Goal: Task Accomplishment & Management: Manage account settings

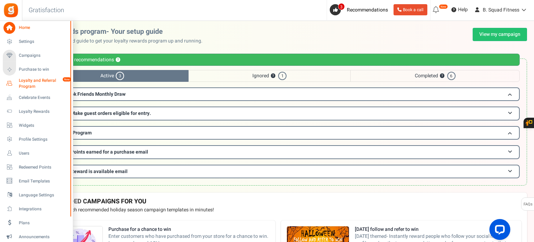
click at [22, 84] on span "Loyalty and Referral Program" at bounding box center [44, 84] width 51 height 12
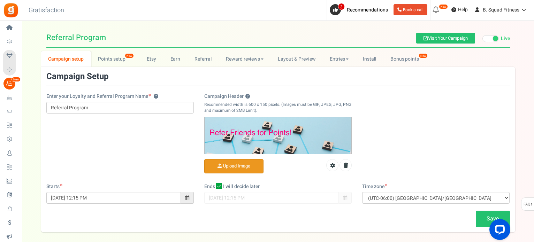
click at [242, 166] on input "Campaign Header ?" at bounding box center [234, 167] width 59 height 14
click at [335, 166] on icon at bounding box center [332, 165] width 5 height 5
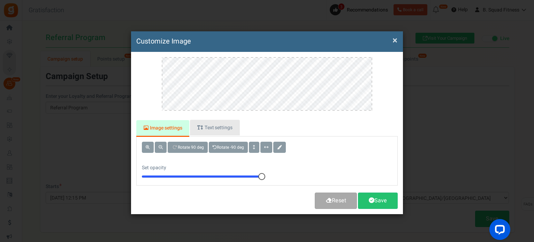
click at [223, 125] on link "Text settings" at bounding box center [215, 128] width 50 height 16
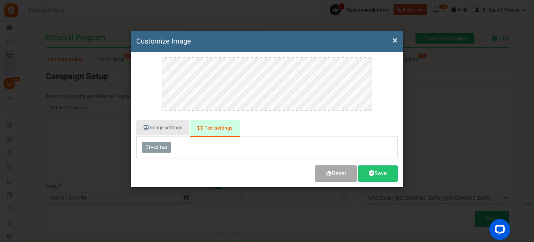
click at [178, 124] on link "Image settings" at bounding box center [162, 128] width 53 height 16
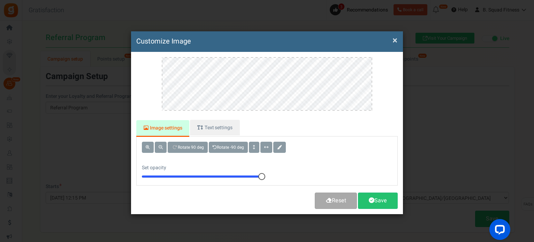
click at [396, 38] on button "×" at bounding box center [395, 40] width 5 height 7
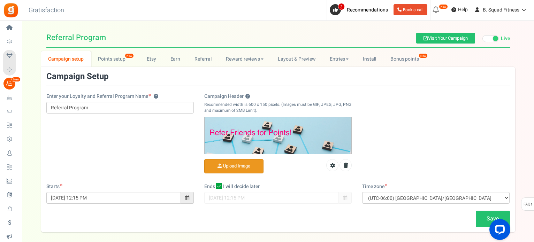
click at [238, 168] on input "Campaign Header ?" at bounding box center [234, 167] width 59 height 14
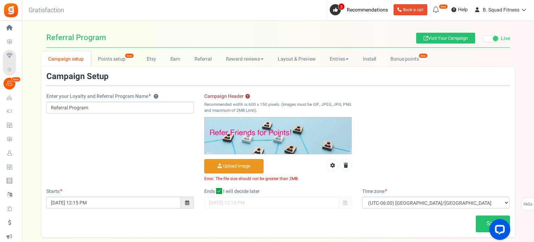
click at [247, 164] on input "Campaign Header ?" at bounding box center [234, 167] width 59 height 14
click at [271, 227] on div "Save" at bounding box center [278, 224] width 474 height 16
click at [239, 163] on input "Campaign Header ?" at bounding box center [234, 167] width 59 height 14
click at [221, 166] on input "Campaign Header ?" at bounding box center [234, 167] width 59 height 14
click at [483, 163] on div "Enter your Loyalty and Referral Program Name ? Referral Program Campaign Header…" at bounding box center [278, 130] width 474 height 116
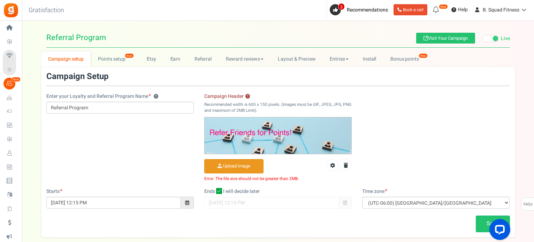
click at [251, 160] on input "Campaign Header ?" at bounding box center [234, 167] width 59 height 14
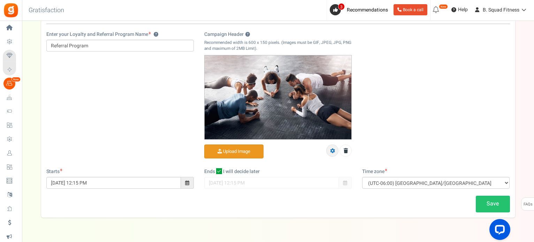
scroll to position [70, 0]
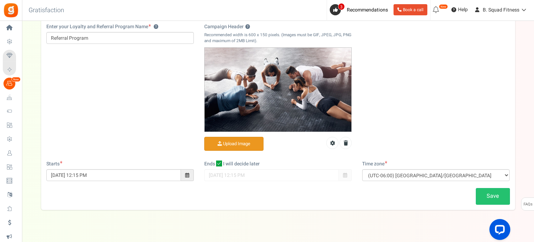
click at [184, 177] on span at bounding box center [187, 176] width 13 height 12
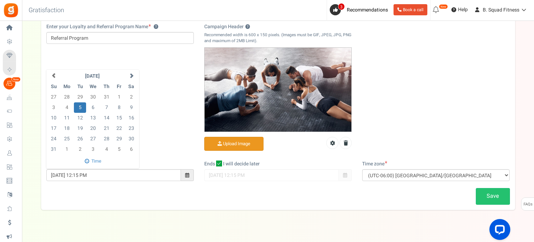
click at [275, 203] on div "Save" at bounding box center [278, 196] width 474 height 16
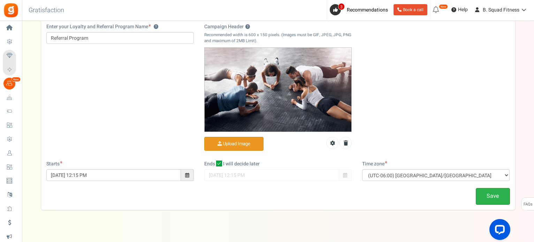
click at [484, 195] on link "Save" at bounding box center [493, 196] width 34 height 16
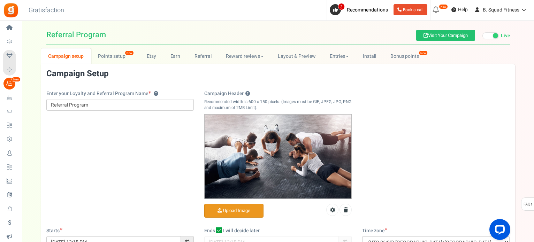
scroll to position [0, 0]
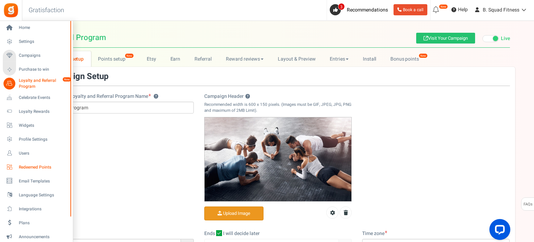
click at [31, 170] on span "Redeemed Points" at bounding box center [43, 168] width 49 height 6
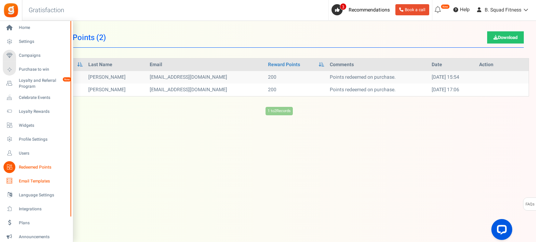
click at [31, 180] on span "Email Templates" at bounding box center [43, 182] width 49 height 6
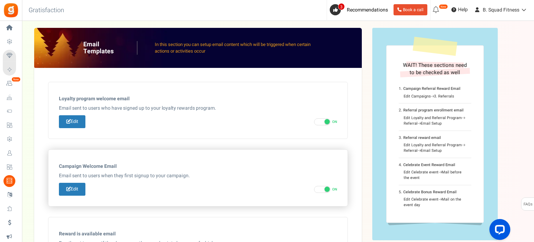
scroll to position [140, 0]
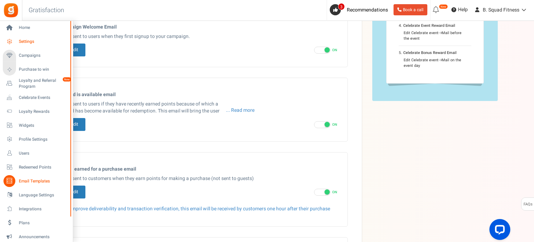
click at [25, 40] on span "Settings" at bounding box center [43, 42] width 49 height 6
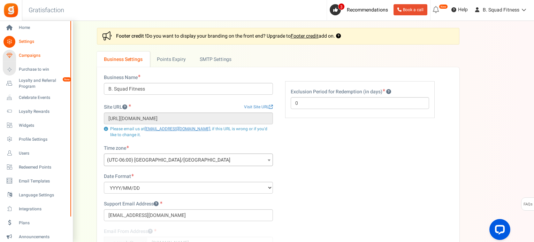
click at [24, 55] on span "Campaigns" at bounding box center [43, 56] width 49 height 6
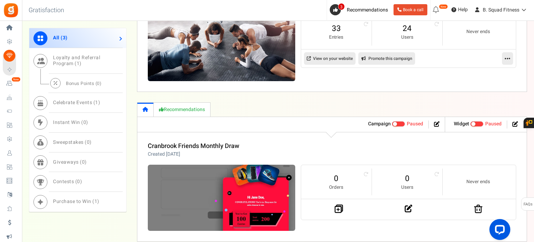
scroll to position [345, 0]
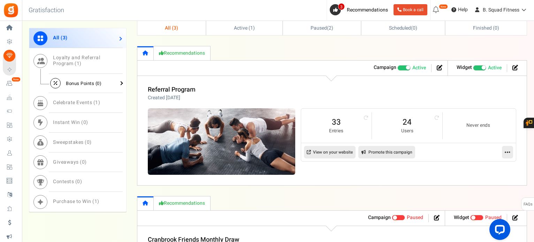
click at [84, 82] on span "Bonus Points ( 0 )" at bounding box center [84, 83] width 36 height 7
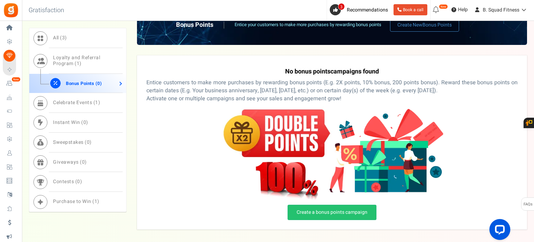
scroll to position [376, 0]
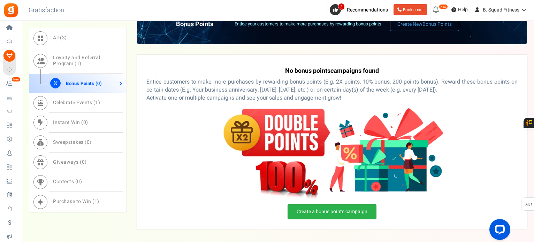
click at [362, 213] on link "Create a bonus points campaign" at bounding box center [332, 211] width 89 height 15
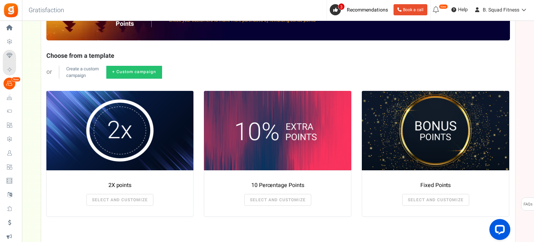
scroll to position [70, 0]
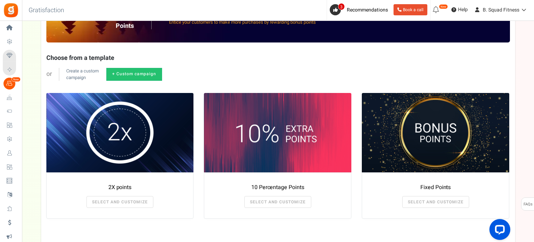
click at [127, 69] on link "+ Custom campaign" at bounding box center [134, 74] width 56 height 13
radio input "true"
type textarea "Get bonus points!"
type textarea "Shop and get bonus points!"
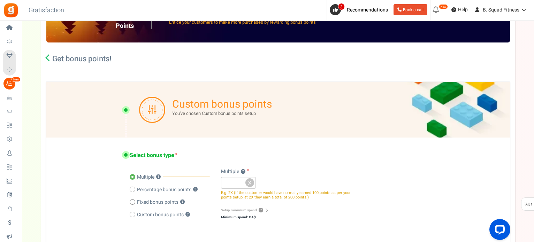
click at [58, 59] on h2 "Get bonus points!" at bounding box center [81, 58] width 59 height 7
click at [49, 60] on icon at bounding box center [48, 57] width 7 height 7
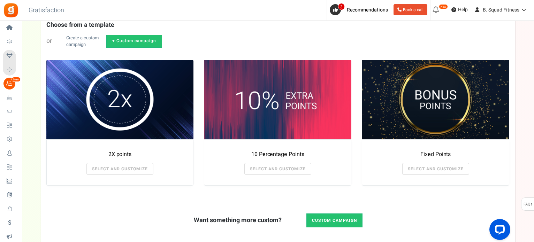
scroll to position [105, 0]
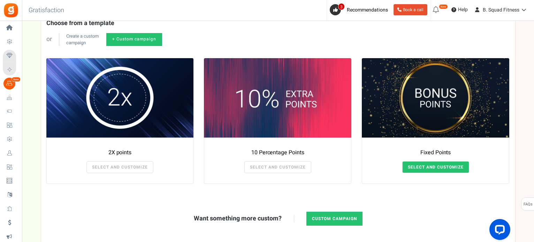
click at [445, 163] on link "SELECT AND CUSTOMIZE" at bounding box center [436, 168] width 67 height 12
radio input "false"
radio input "true"
type input "125"
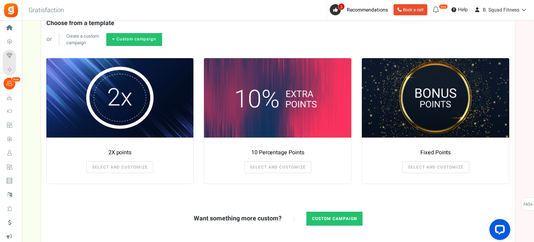
radio input "true"
type input "[DATE] 12:01 AM"
type input "[DATE] 11:59 PM"
type textarea "Fixed Points"
type textarea "Bonus Points description"
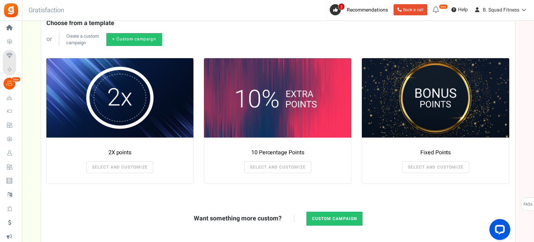
type input "#000000"
type input "#ffbe84"
type input "#000000"
type input "#ffffff"
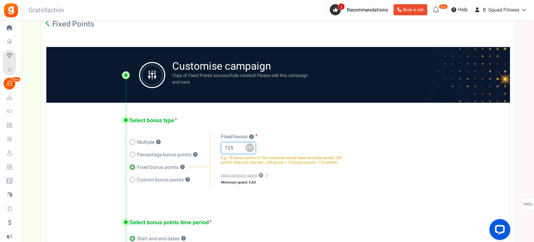
drag, startPoint x: 227, startPoint y: 149, endPoint x: 233, endPoint y: 149, distance: 5.6
click at [233, 149] on input "125" at bounding box center [238, 148] width 35 height 12
type input "100"
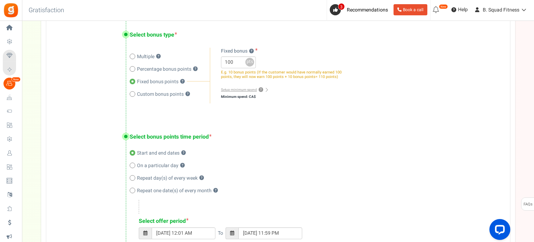
scroll to position [209, 0]
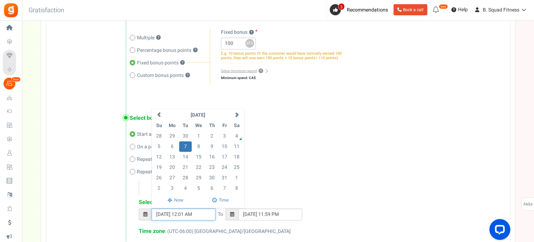
click at [179, 212] on input "[DATE] 12:01 AM" at bounding box center [184, 215] width 64 height 12
click at [234, 135] on td "4" at bounding box center [237, 136] width 12 height 10
click at [248, 215] on input "[DATE] 11:59 PM" at bounding box center [271, 215] width 64 height 12
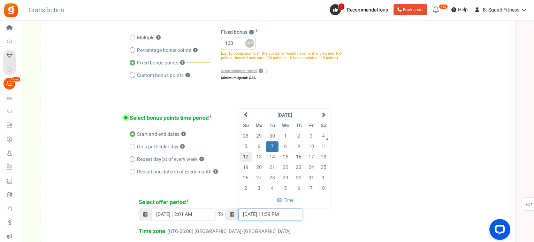
click at [249, 156] on td "12" at bounding box center [246, 157] width 12 height 10
type input "[DATE] 11:59 PM"
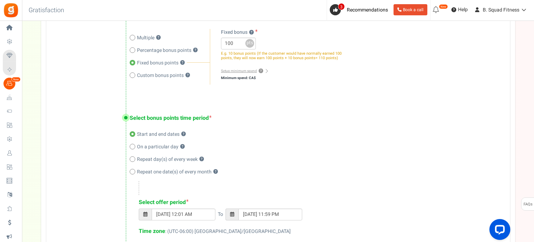
click at [342, 224] on div "[DATE] 12:01 AM To [DATE] 11:59 PM" at bounding box center [318, 218] width 358 height 19
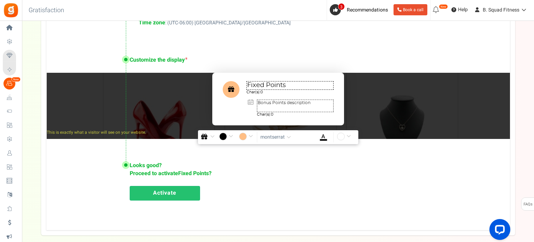
scroll to position [419, 0]
click at [282, 87] on textarea "Fixed Points" at bounding box center [290, 85] width 87 height 9
drag, startPoint x: 287, startPoint y: 86, endPoint x: 248, endPoint y: 85, distance: 39.8
click at [248, 85] on textarea "Fixed Points" at bounding box center [290, 85] width 87 height 9
type textarea "Birthday Week Bonus"
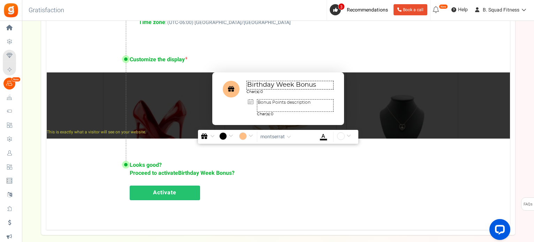
click at [270, 103] on textarea "Bonus Points description" at bounding box center [295, 105] width 77 height 13
drag, startPoint x: 312, startPoint y: 103, endPoint x: 257, endPoint y: 107, distance: 55.3
click at [257, 107] on textarea "Bonus Points description" at bounding box center [295, 105] width 77 height 13
type textarea "Celebrate [PERSON_NAME]'s birthday week with an additional 100 Squad Points wit…"
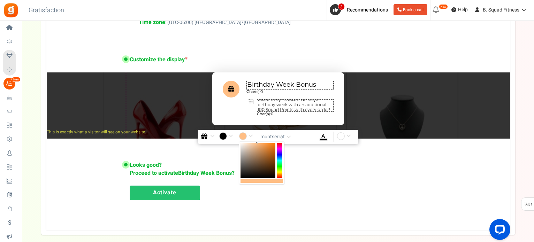
click at [247, 135] on input "#ffbe84" at bounding box center [247, 137] width 16 height 9
type input "#84f3ff"
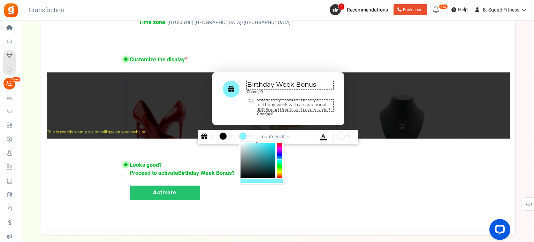
click at [279, 160] on div at bounding box center [279, 160] width 5 height 35
click at [332, 159] on div "Looks good? Proceed to activate Birthday Week Bonus ? Activate" at bounding box center [278, 181] width 464 height 66
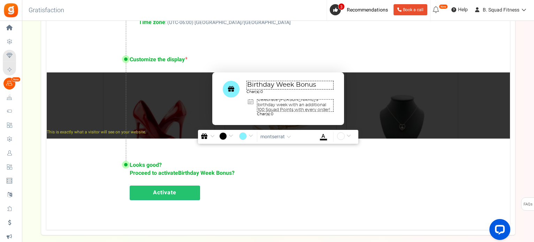
click at [174, 189] on link "Activate" at bounding box center [165, 193] width 70 height 15
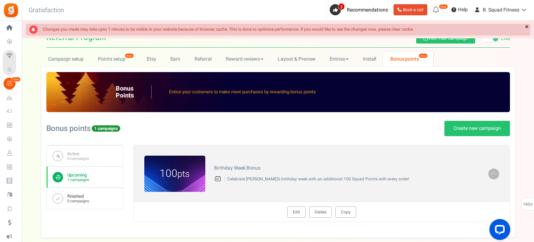
click at [113, 200] on link "Finished 0 campaigns" at bounding box center [85, 198] width 76 height 21
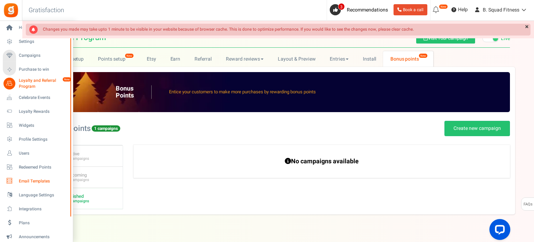
click at [28, 181] on span "Email Templates" at bounding box center [43, 182] width 49 height 6
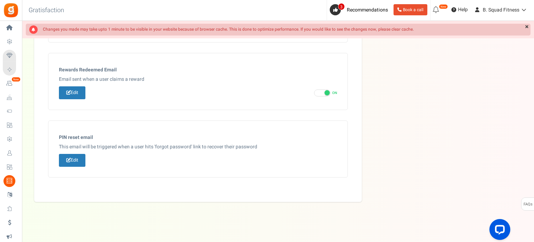
scroll to position [252, 0]
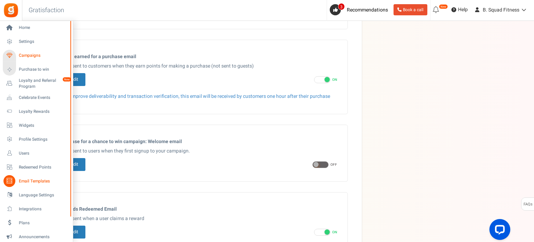
click at [28, 53] on span "Campaigns" at bounding box center [43, 56] width 49 height 6
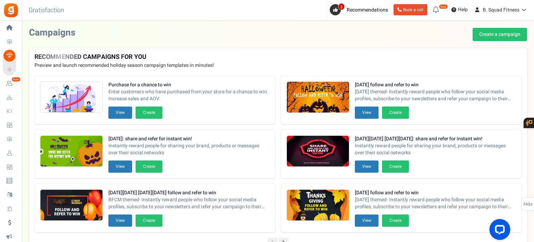
click at [251, 64] on p "Preview and launch recommended holiday season campaign templates in minutes!" at bounding box center [278, 65] width 487 height 7
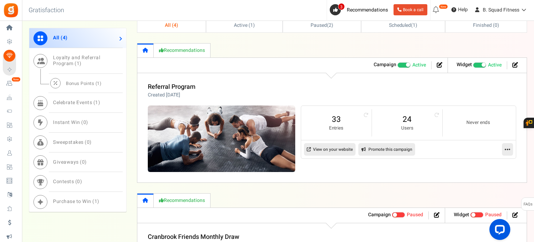
scroll to position [384, 0]
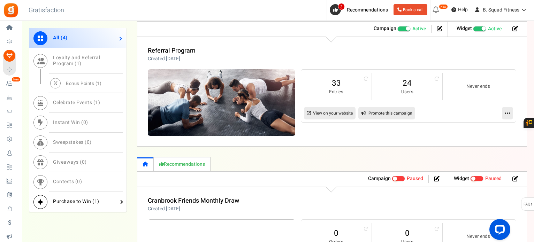
click at [69, 202] on span "Purchase to Win ( 1 )" at bounding box center [76, 201] width 46 height 7
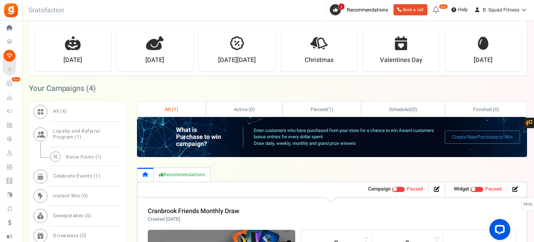
scroll to position [191, 0]
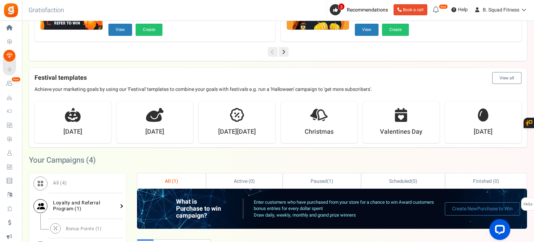
click at [68, 206] on span "Loyalty and Referral Program ( 1 )" at bounding box center [76, 206] width 47 height 13
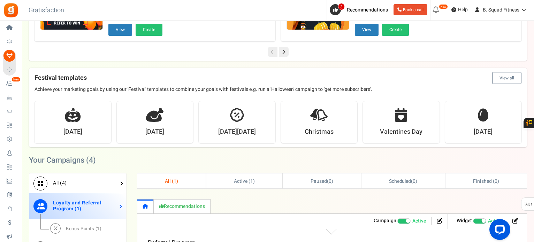
click at [61, 182] on span "All ( 4 )" at bounding box center [60, 183] width 14 height 7
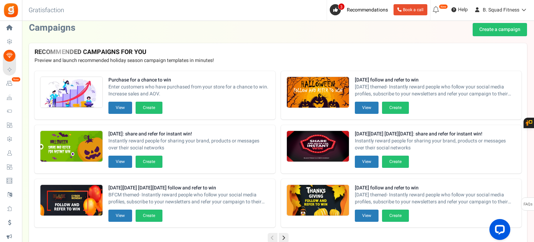
scroll to position [0, 0]
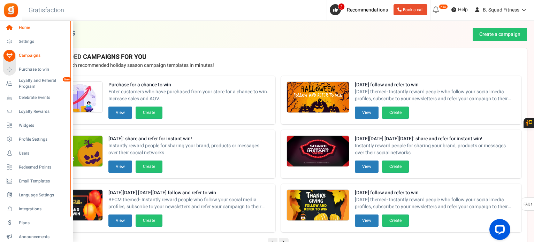
click at [10, 23] on icon at bounding box center [9, 28] width 12 height 12
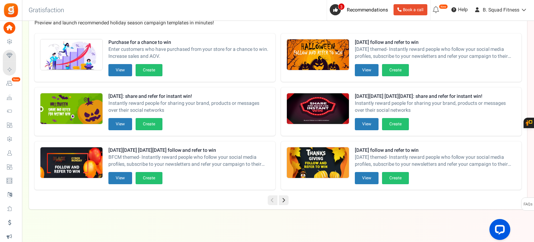
scroll to position [188, 0]
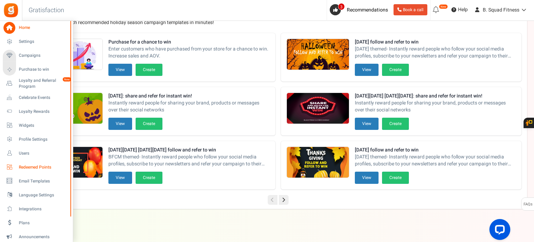
click at [15, 166] on link "Redeemed Points" at bounding box center [36, 168] width 67 height 12
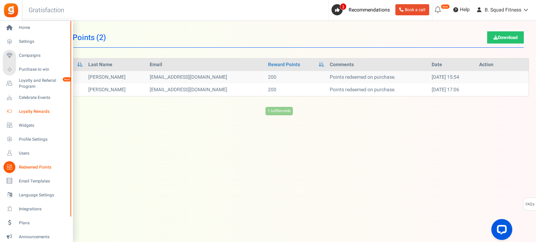
click at [27, 113] on span "Loyalty Rewards" at bounding box center [43, 112] width 49 height 6
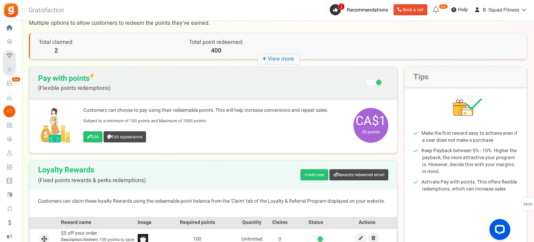
scroll to position [140, 0]
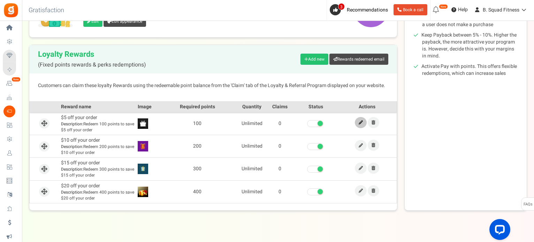
click at [357, 120] on link at bounding box center [361, 122] width 12 height 11
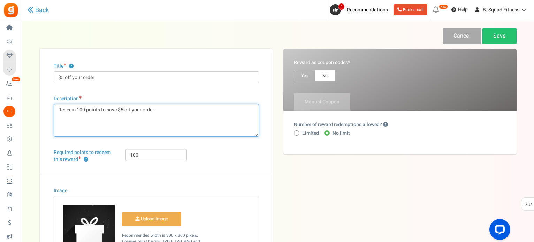
click at [58, 108] on textarea "Redeem 100 points to save $5 off your order" at bounding box center [156, 120] width 205 height 33
drag, startPoint x: 116, startPoint y: 107, endPoint x: 120, endPoint y: 109, distance: 4.4
click at [120, 109] on textarea "Redeem 100 points to save $5 off your order" at bounding box center [156, 120] width 205 height 33
drag, startPoint x: 59, startPoint y: 111, endPoint x: 54, endPoint y: 112, distance: 4.2
click at [54, 112] on textarea "Redeem 100 points to save $5 off your order" at bounding box center [156, 120] width 205 height 33
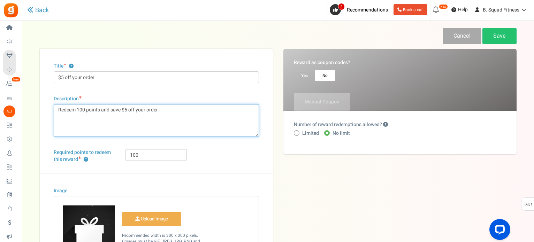
drag, startPoint x: 102, startPoint y: 110, endPoint x: 109, endPoint y: 110, distance: 7.7
click at [109, 110] on textarea "Redeem 100 points to save $5 off your order" at bounding box center [156, 120] width 205 height 33
type textarea "Redeem 100 points to save $5 off your order"
click at [143, 110] on textarea "Redeem 100 points to save $5 off your order" at bounding box center [156, 120] width 205 height 33
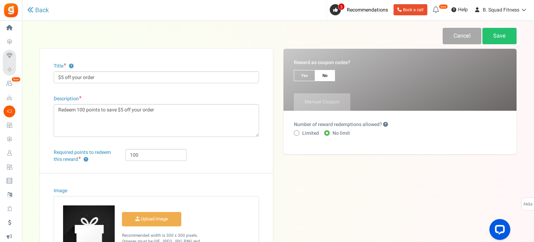
click at [284, 175] on div "Title ? $5 off your order Description Redeem 100 points to save $5 off your ord…" at bounding box center [279, 193] width 488 height 288
click at [498, 36] on link "Save" at bounding box center [500, 36] width 34 height 16
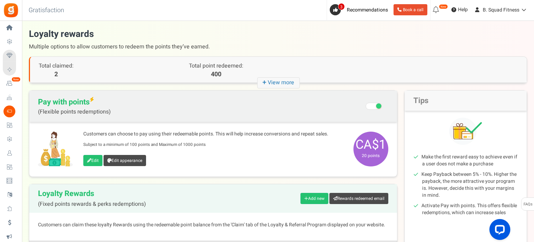
scroll to position [149, 0]
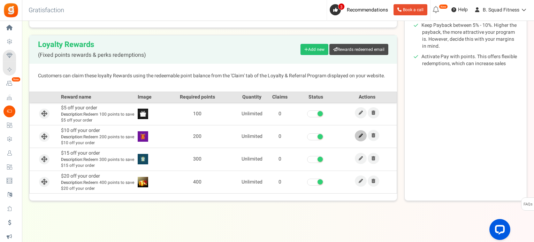
click at [359, 134] on icon at bounding box center [361, 136] width 4 height 4
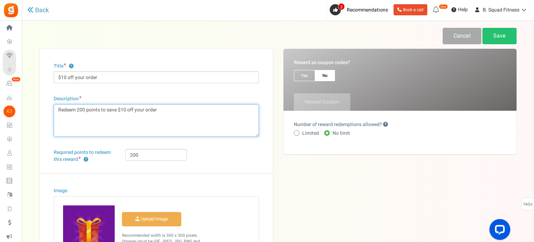
click at [58, 109] on textarea "Redeem 200 points to save $10 off your order" at bounding box center [156, 120] width 205 height 33
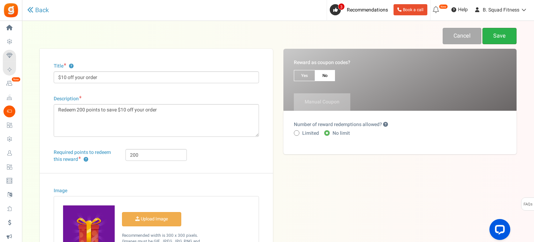
click at [505, 38] on link "Save" at bounding box center [500, 36] width 34 height 16
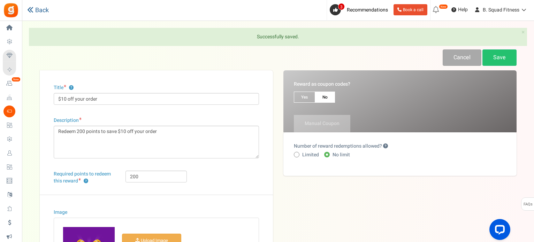
click at [44, 12] on link "Back" at bounding box center [38, 10] width 22 height 7
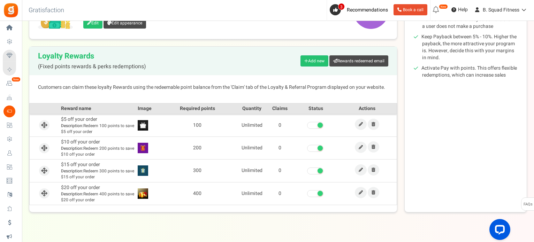
scroll to position [140, 0]
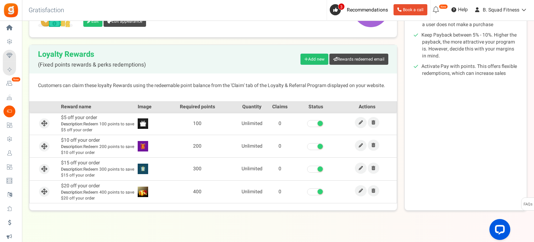
click at [355, 169] on td at bounding box center [367, 169] width 59 height 23
click at [358, 170] on link at bounding box center [361, 168] width 12 height 11
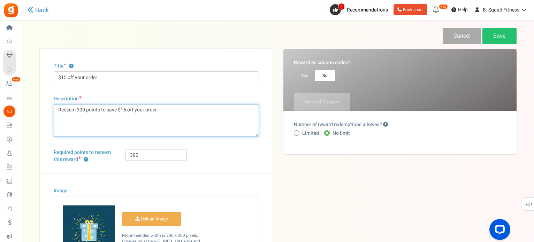
click at [57, 111] on textarea "Redeem 300 points to save $15 off your order" at bounding box center [156, 120] width 205 height 33
click at [69, 106] on textarea "Redeem 300 points to save $15 off your order" at bounding box center [156, 120] width 205 height 33
click at [120, 110] on textarea "Redeem 300 points to save $15 off your order" at bounding box center [156, 120] width 205 height 33
click at [165, 109] on textarea "Redeem 300 points to save $15 off your order" at bounding box center [156, 120] width 205 height 33
type textarea "Earn to redeem 300 points and save $15 off your next order"
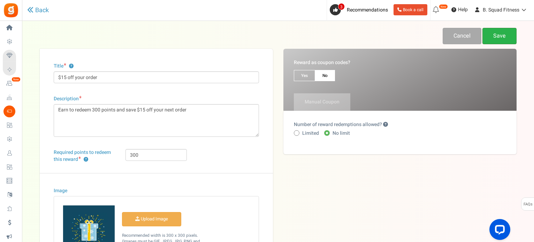
click at [509, 32] on link "Save" at bounding box center [500, 36] width 34 height 16
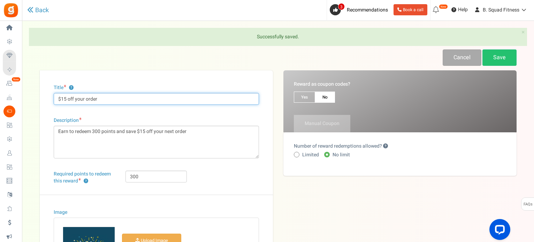
click at [84, 99] on input "$15 off your order" at bounding box center [156, 99] width 205 height 12
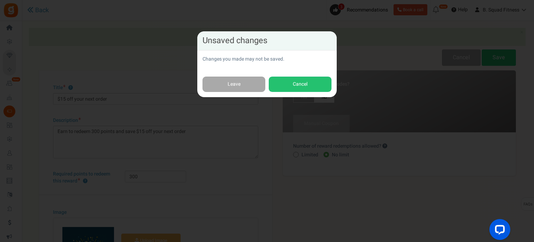
click at [312, 74] on div "Leave Cancel" at bounding box center [267, 85] width 140 height 26
click at [306, 83] on button "Cancel" at bounding box center [300, 85] width 63 height 16
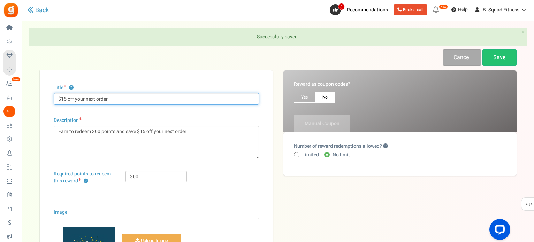
click at [97, 100] on input "$15 off your next order" at bounding box center [156, 99] width 205 height 12
type input "$15 off your next next order"
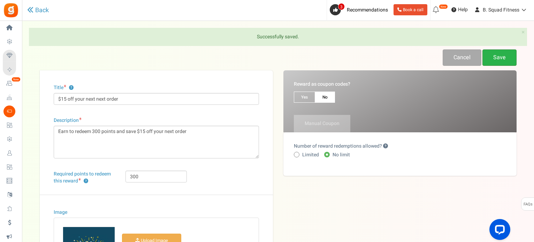
click at [508, 57] on link "Save" at bounding box center [500, 58] width 34 height 16
click at [38, 9] on link "Back" at bounding box center [38, 10] width 22 height 7
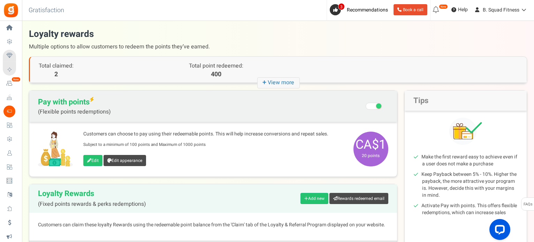
scroll to position [149, 0]
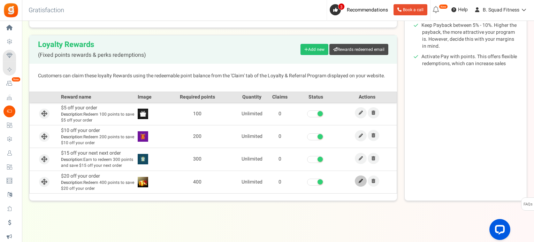
click at [361, 179] on icon at bounding box center [361, 181] width 4 height 4
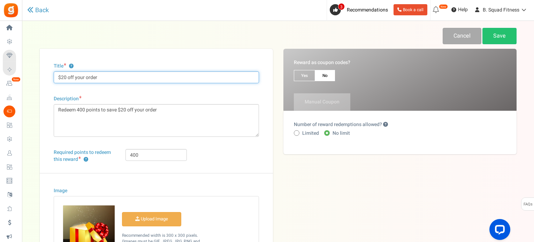
click at [85, 76] on input "$20 off your order" at bounding box center [156, 78] width 205 height 12
click at [56, 79] on input "$20 off your next order" at bounding box center [156, 78] width 205 height 12
type input "$20 off your next order"
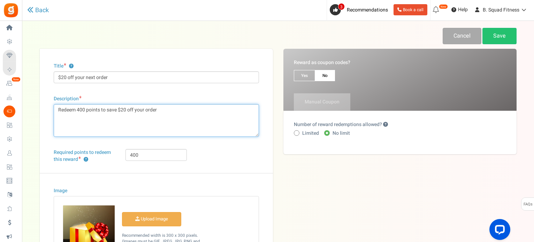
drag, startPoint x: 60, startPoint y: 108, endPoint x: 52, endPoint y: 109, distance: 8.4
click at [52, 109] on div "Title ? $20 off your next order Description Redeem 400 points to save $20 off y…" at bounding box center [156, 193] width 233 height 288
drag, startPoint x: 69, startPoint y: 110, endPoint x: 77, endPoint y: 110, distance: 8.4
click at [77, 110] on textarea "Redeem 400 points to save $20 off your order" at bounding box center [156, 120] width 205 height 33
click at [120, 110] on textarea "Redeem 400 points to save $20 off your order" at bounding box center [156, 120] width 205 height 33
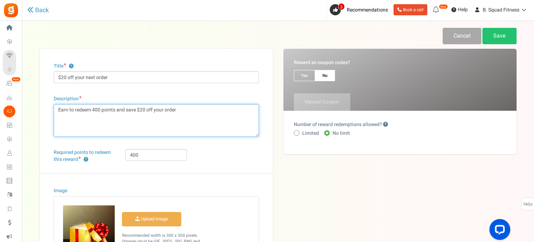
click at [165, 109] on textarea "Redeem 400 points to save $20 off your order" at bounding box center [156, 120] width 205 height 33
type textarea "Earn to redeem 400 points and save $20 off your next order"
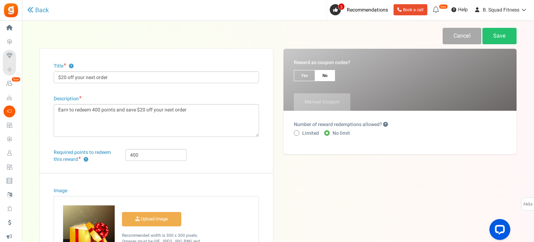
click at [513, 23] on div "Under maintenance we will be back soon We apologize for any inconvenience. The …" at bounding box center [278, 179] width 512 height 316
click at [511, 27] on div "Under maintenance we will be back soon We apologize for any inconvenience. The …" at bounding box center [278, 179] width 512 height 316
click at [509, 35] on link "Save" at bounding box center [500, 36] width 34 height 16
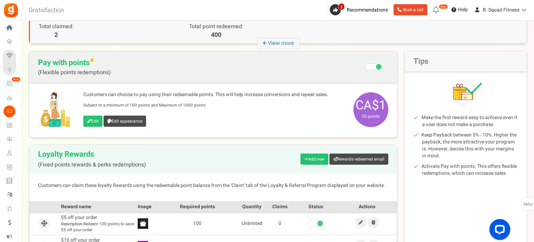
scroll to position [140, 0]
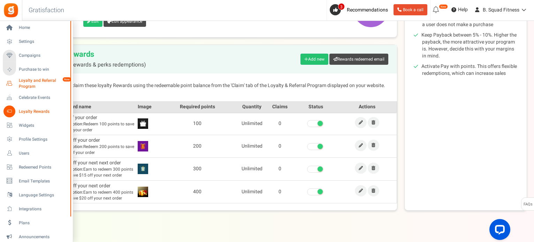
click at [33, 82] on span "Loyalty and Referral Program" at bounding box center [44, 84] width 51 height 12
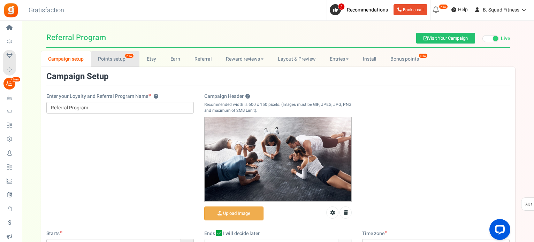
click at [105, 63] on link "Points setup New" at bounding box center [115, 59] width 48 height 16
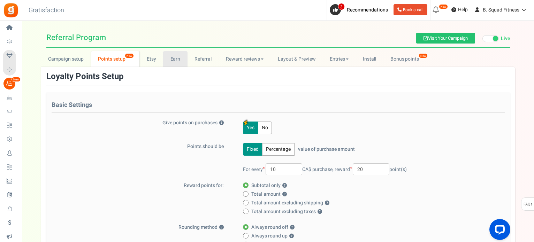
click at [180, 60] on link "Earn" at bounding box center [175, 59] width 24 height 16
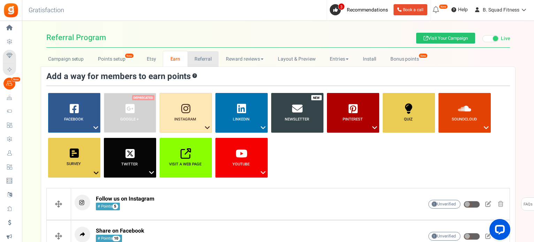
click at [204, 58] on link "Referral" at bounding box center [203, 59] width 31 height 16
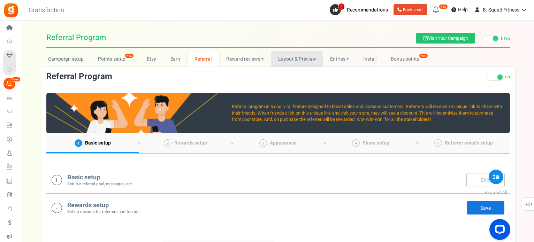
click at [300, 55] on link "Layout & Preview" at bounding box center [297, 59] width 52 height 16
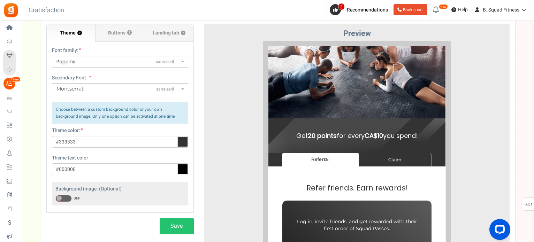
scroll to position [35, 0]
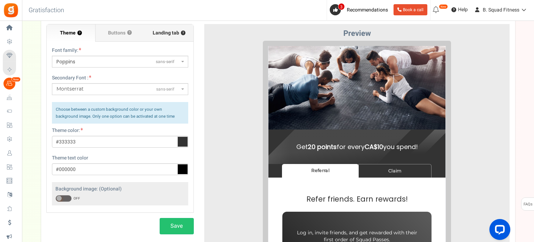
click at [156, 35] on span "Landing tab ?" at bounding box center [169, 33] width 33 height 7
click at [0, 0] on input "Landing tab ?" at bounding box center [0, 0] width 0 height 0
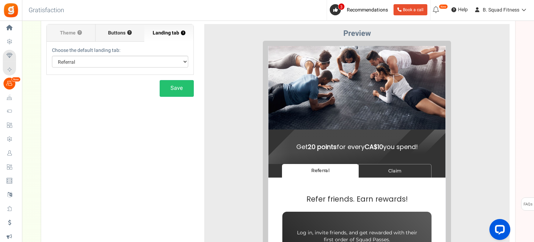
click at [125, 31] on span "Buttons" at bounding box center [116, 33] width 17 height 7
click at [0, 0] on input "Buttons ?" at bounding box center [0, 0] width 0 height 0
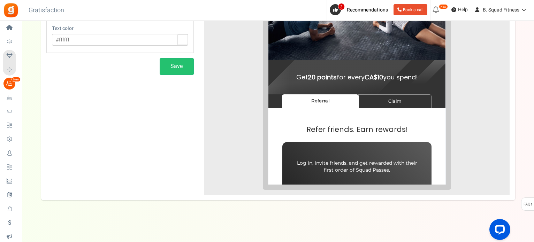
scroll to position [0, 0]
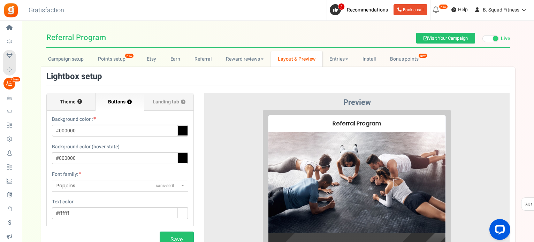
click at [68, 101] on span "Theme" at bounding box center [68, 102] width 16 height 7
click at [0, 0] on input "Theme ?" at bounding box center [0, 0] width 0 height 0
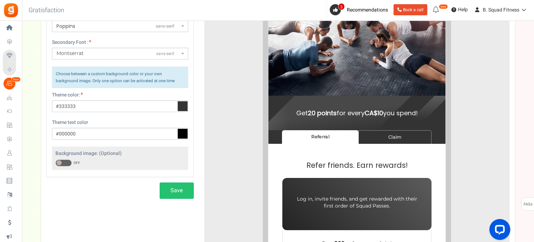
scroll to position [35, 0]
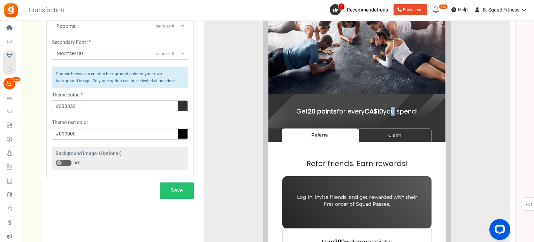
drag, startPoint x: 383, startPoint y: 107, endPoint x: 389, endPoint y: 109, distance: 6.2
click at [389, 109] on h4 "Get 20 points for every CA$10 you spend!" at bounding box center [352, 106] width 160 height 7
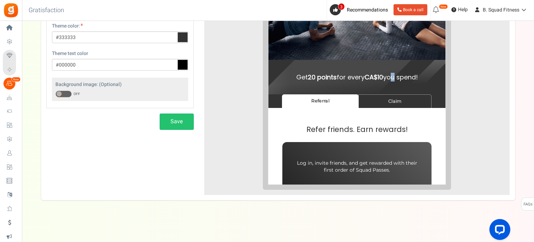
scroll to position [0, 0]
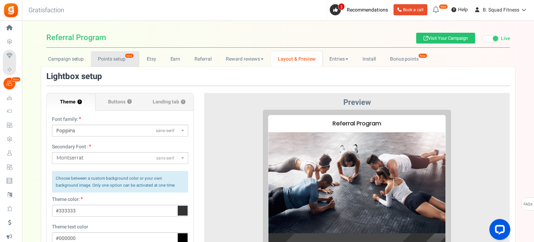
click at [107, 62] on link "Points setup New" at bounding box center [115, 59] width 48 height 16
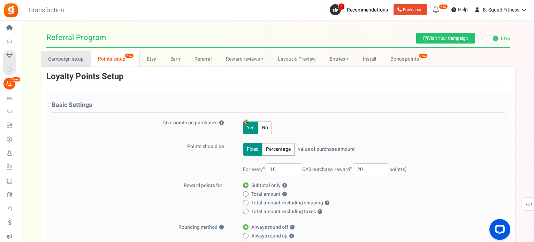
click at [68, 58] on link "Campaign setup" at bounding box center [66, 59] width 50 height 16
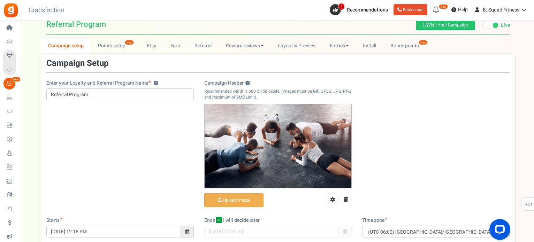
scroll to position [9, 0]
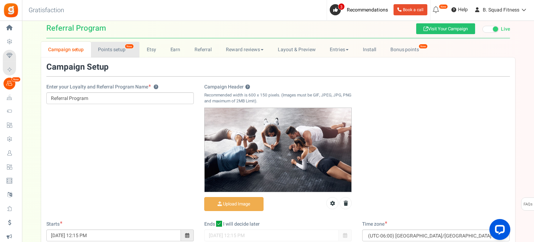
click at [114, 50] on link "Points setup New" at bounding box center [115, 50] width 48 height 16
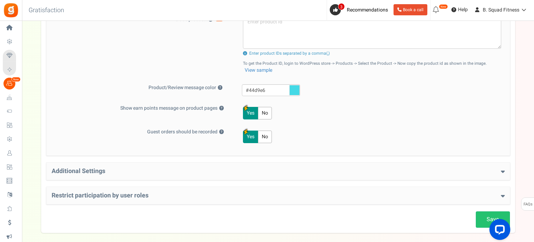
scroll to position [0, 0]
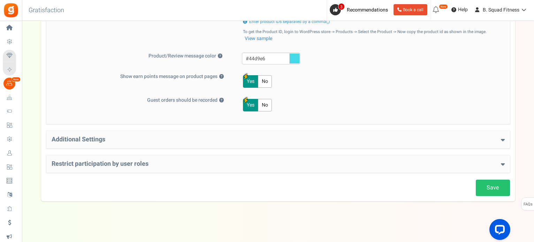
click at [372, 137] on h4 "Additional Settings" at bounding box center [278, 139] width 453 height 7
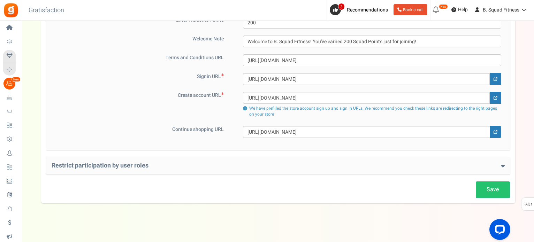
scroll to position [488, 0]
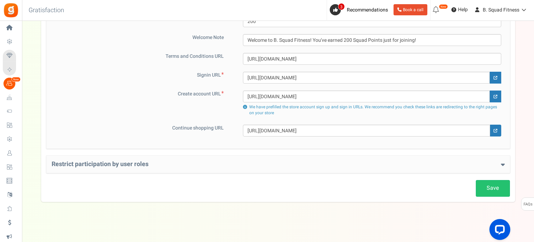
click at [371, 159] on div "Restrict participation by user roles Restrict user roles from participating in …" at bounding box center [278, 164] width 464 height 17
click at [504, 164] on icon at bounding box center [503, 165] width 4 height 6
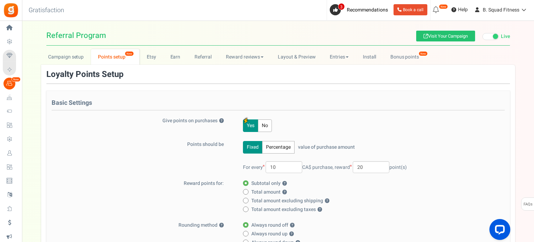
scroll to position [0, 0]
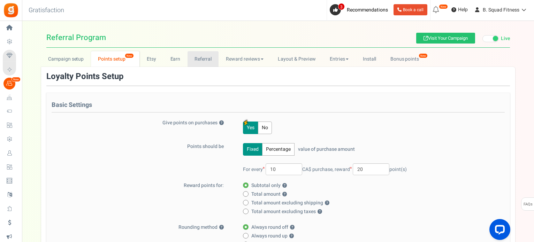
click at [195, 57] on link "Referral" at bounding box center [203, 59] width 31 height 16
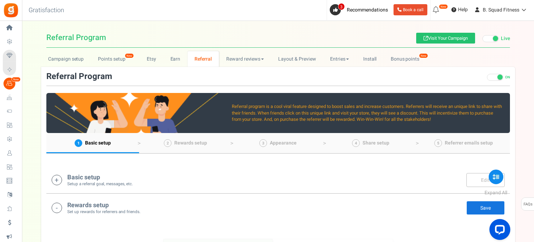
click at [96, 177] on h4 "Basic setup" at bounding box center [100, 177] width 66 height 7
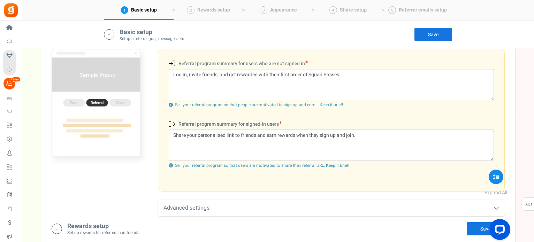
scroll to position [250, 0]
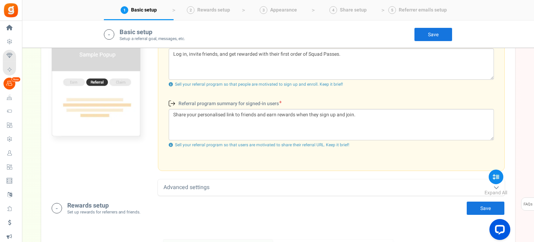
click at [230, 183] on div "Advanced settings" at bounding box center [331, 188] width 347 height 16
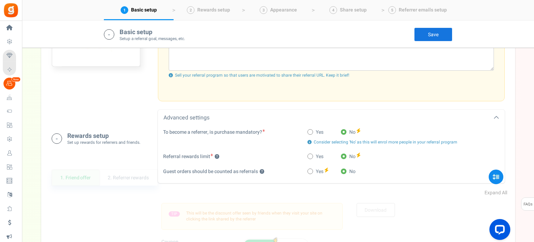
scroll to position [529, 0]
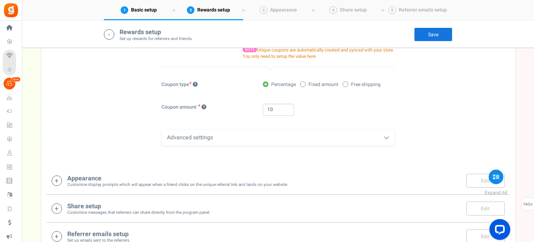
click at [230, 183] on small "Customize display prompts which will appear when a friend clicks on the unique …" at bounding box center [177, 185] width 220 height 6
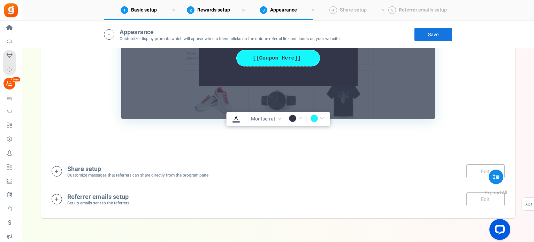
scroll to position [898, 0]
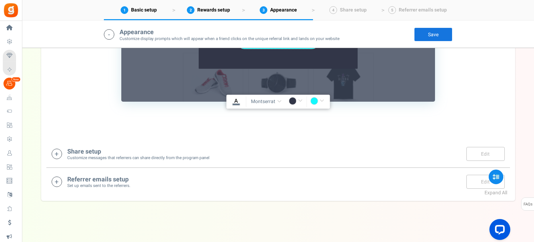
click at [299, 163] on div "Share setup Customize messages that referrers can share directly from the progr…" at bounding box center [278, 154] width 464 height 28
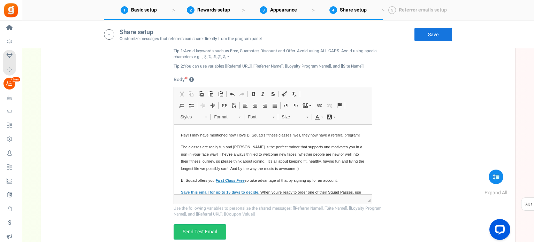
scroll to position [1224, 0]
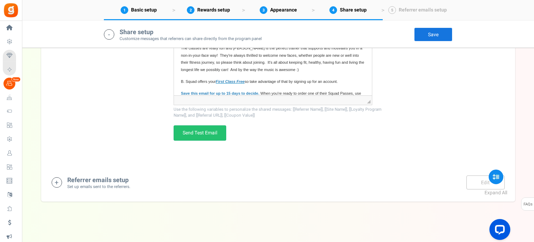
click at [290, 179] on div "Referrer emails setup Set up emails sent to the referrers. Edit Save Save" at bounding box center [278, 183] width 453 height 14
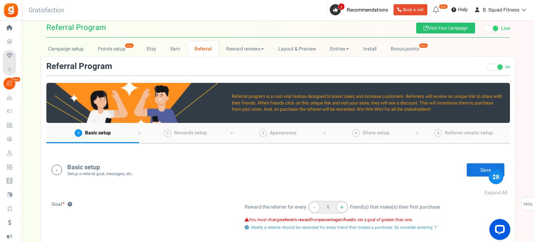
scroll to position [0, 0]
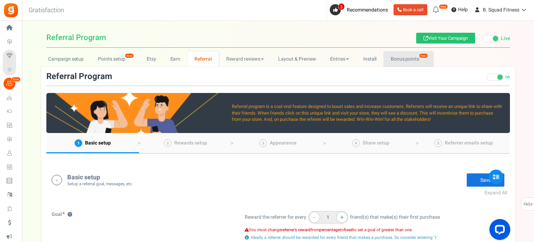
click at [405, 58] on link "Bonus points New" at bounding box center [409, 59] width 50 height 16
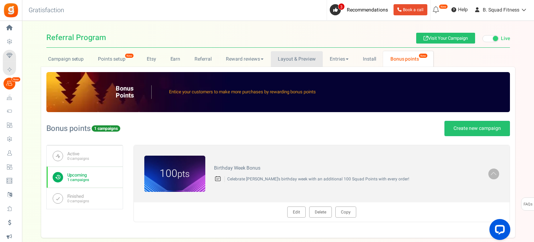
click at [299, 60] on link "Layout & Preview" at bounding box center [297, 59] width 52 height 16
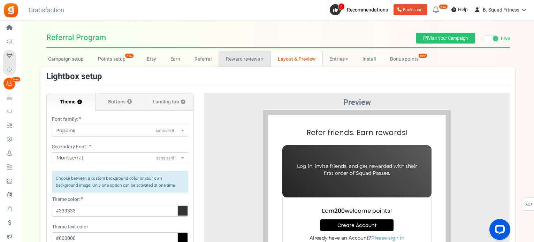
click at [235, 55] on link "Reward reviews" at bounding box center [245, 59] width 52 height 16
click at [303, 57] on link "Layout & Preview" at bounding box center [297, 59] width 52 height 16
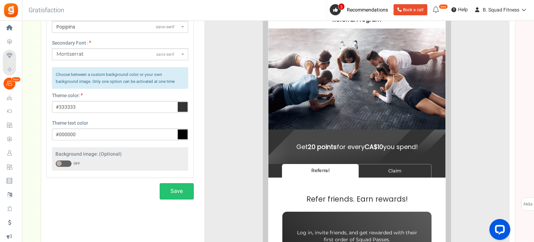
click at [352, 139] on h4 "Get 20 points for every CA$10 you spend!" at bounding box center [352, 141] width 160 height 7
drag, startPoint x: 352, startPoint y: 139, endPoint x: 363, endPoint y: 144, distance: 12.8
click at [363, 144] on h4 "Get 20 points for every CA$10 you spend!" at bounding box center [352, 141] width 160 height 7
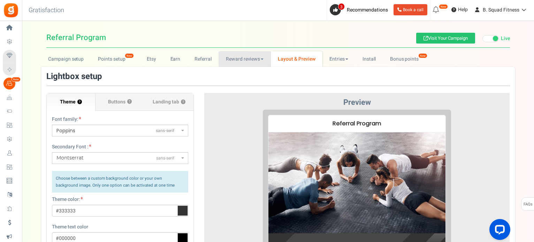
click at [237, 55] on link "Reward reviews" at bounding box center [245, 59] width 52 height 16
click at [200, 60] on link "Referral" at bounding box center [203, 59] width 31 height 16
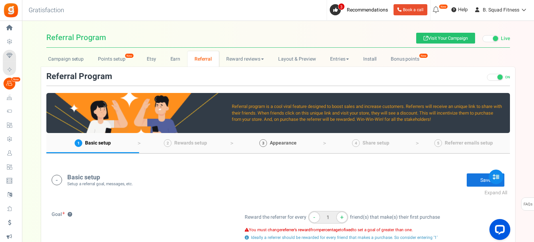
click at [282, 138] on link "3 Appearance" at bounding box center [278, 143] width 93 height 20
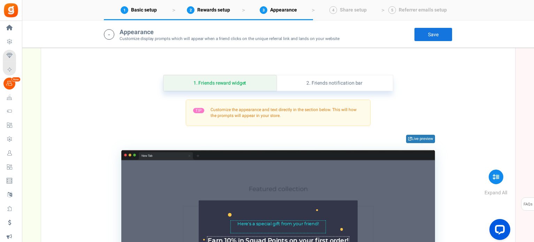
scroll to position [675, 0]
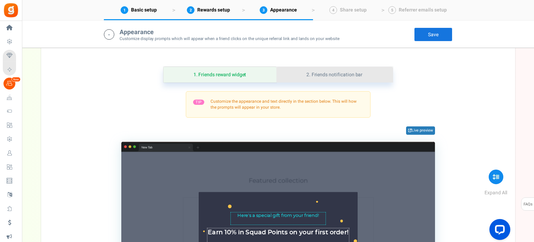
click at [309, 74] on link "2. Friends notification bar" at bounding box center [335, 75] width 117 height 16
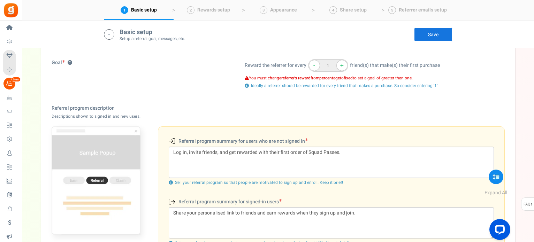
scroll to position [0, 0]
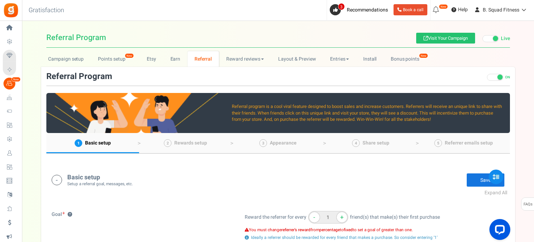
click at [247, 139] on link "3 Appearance" at bounding box center [278, 143] width 93 height 20
click at [188, 142] on span "Rewards setup" at bounding box center [190, 143] width 33 height 7
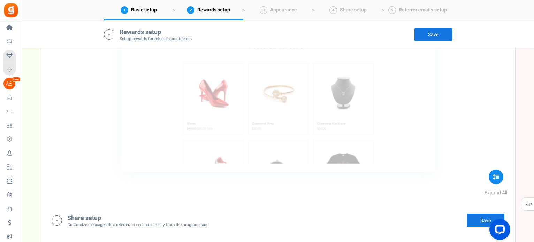
scroll to position [633, 0]
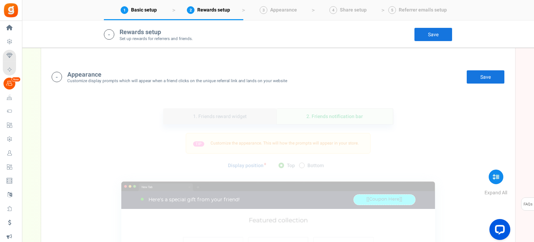
click at [218, 115] on link "1. Friends reward widget" at bounding box center [220, 117] width 113 height 16
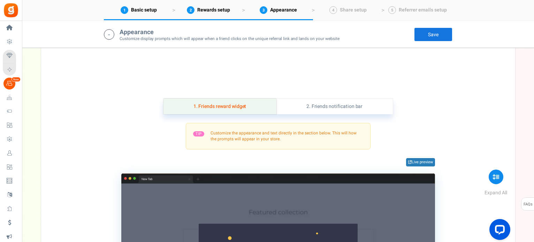
scroll to position [675, 0]
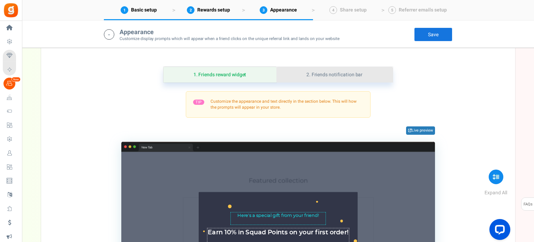
click at [327, 75] on link "2. Friends notification bar" at bounding box center [335, 75] width 117 height 16
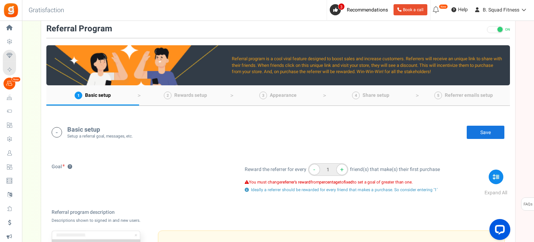
scroll to position [0, 0]
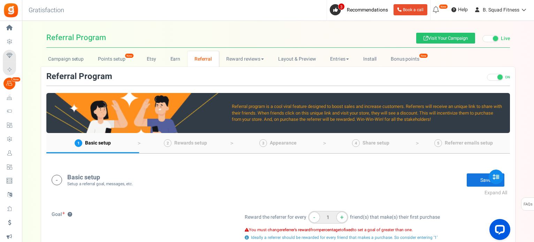
click at [472, 175] on link "Save" at bounding box center [486, 180] width 38 height 14
